Goal: Go to known website: Access a specific website the user already knows

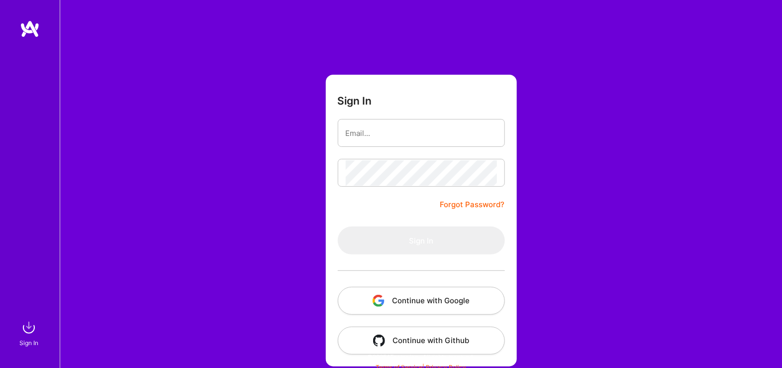
click at [4, 40] on div at bounding box center [30, 169] width 60 height 298
click at [20, 32] on img at bounding box center [30, 29] width 20 height 18
click at [28, 32] on img at bounding box center [30, 29] width 20 height 18
